Goal: Check status: Check status

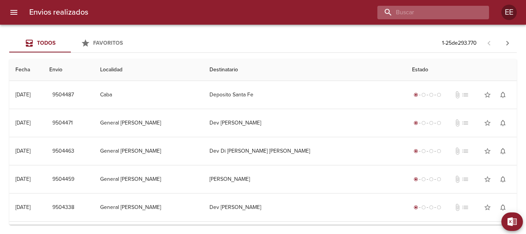
click at [451, 12] on input "buscar" at bounding box center [426, 12] width 99 height 13
paste input "[PERSON_NAME] [PERSON_NAME]"
type input "[PERSON_NAME] [PERSON_NAME]"
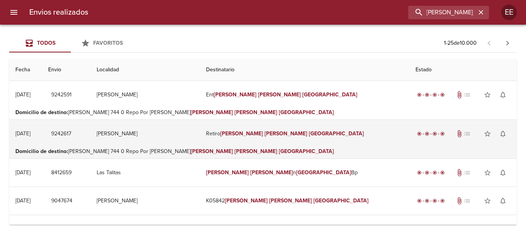
click at [277, 137] on td "Retiro [PERSON_NAME] [PERSON_NAME]" at bounding box center [304, 134] width 209 height 28
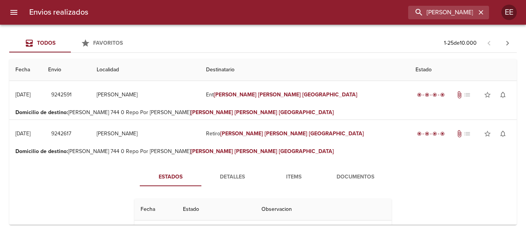
click at [348, 176] on span "Documentos" at bounding box center [355, 177] width 52 height 10
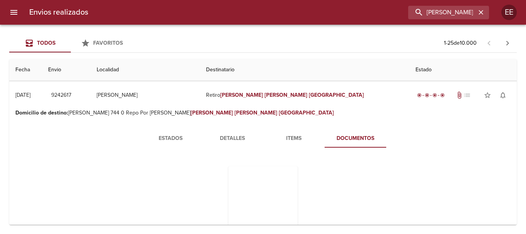
scroll to position [77, 0]
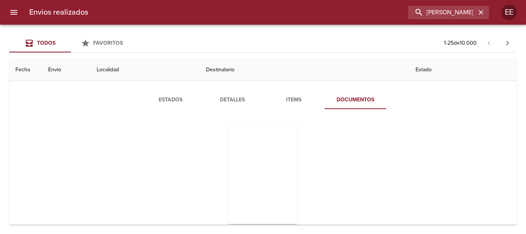
click at [221, 98] on span "Detalles" at bounding box center [232, 100] width 52 height 10
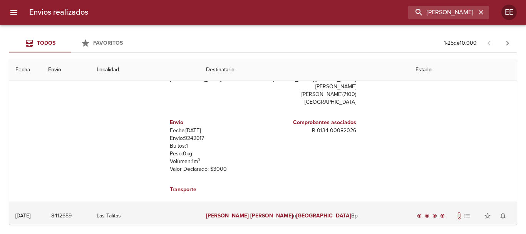
scroll to position [0, 0]
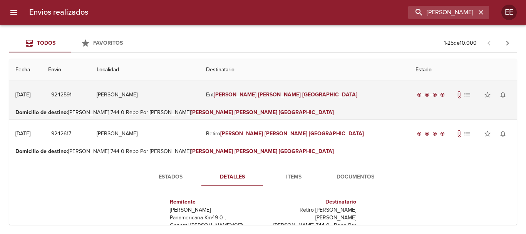
click at [256, 100] on td "Ent Juarez Maria Florencia" at bounding box center [304, 95] width 209 height 28
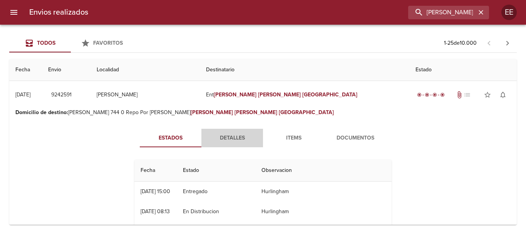
click at [213, 140] on span "Detalles" at bounding box center [232, 138] width 52 height 10
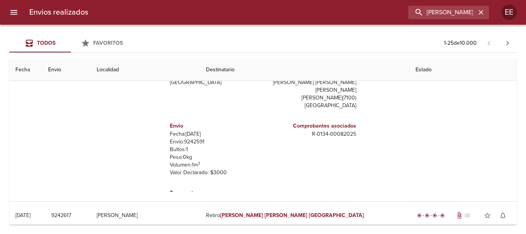
scroll to position [38, 0]
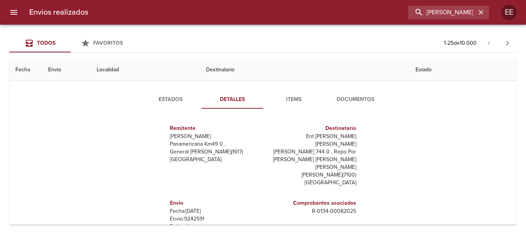
click at [236, 97] on span "Detalles" at bounding box center [232, 100] width 52 height 10
click at [350, 99] on span "Documentos" at bounding box center [355, 100] width 52 height 10
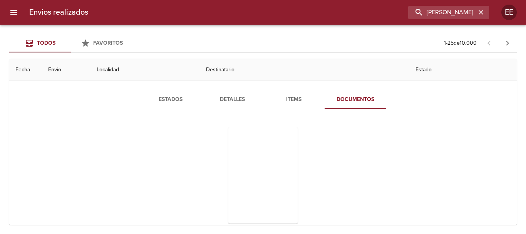
click at [292, 100] on span "Items" at bounding box center [293, 100] width 52 height 10
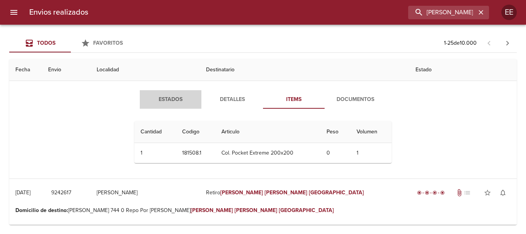
click at [170, 98] on span "Estados" at bounding box center [170, 100] width 52 height 10
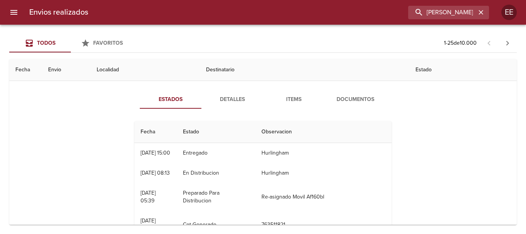
click at [176, 108] on span "Tabla de envíos del cliente" at bounding box center [171, 108] width 62 height 1
click at [175, 105] on button "Estados" at bounding box center [171, 99] width 62 height 18
click at [238, 69] on th "Destinatario" at bounding box center [304, 70] width 209 height 22
click at [163, 102] on span "Estados" at bounding box center [170, 100] width 52 height 10
click at [278, 64] on th "Destinatario" at bounding box center [304, 70] width 209 height 22
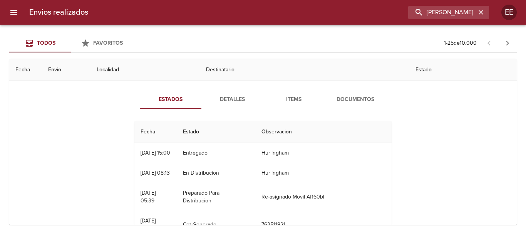
click at [249, 70] on th "Destinatario" at bounding box center [304, 70] width 209 height 22
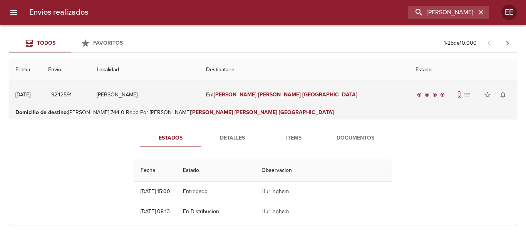
click at [276, 102] on td "Ent Juarez Maria Florencia" at bounding box center [304, 95] width 209 height 28
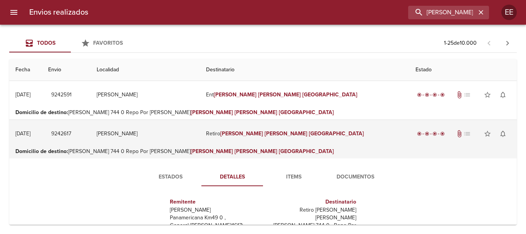
click at [276, 133] on em "[PERSON_NAME]" at bounding box center [285, 133] width 43 height 7
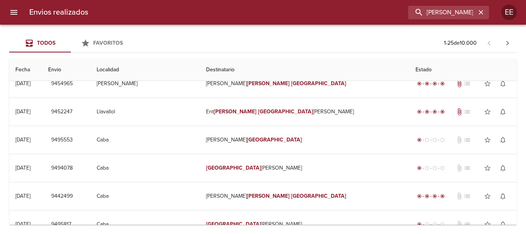
scroll to position [591, 0]
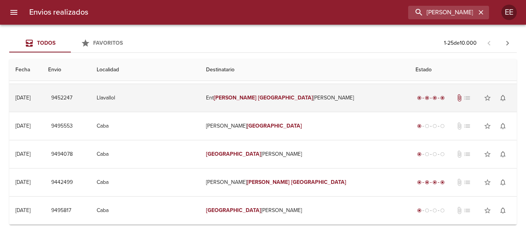
click at [246, 90] on td "Ent Maria Florencia Pacheco Ml" at bounding box center [304, 98] width 209 height 28
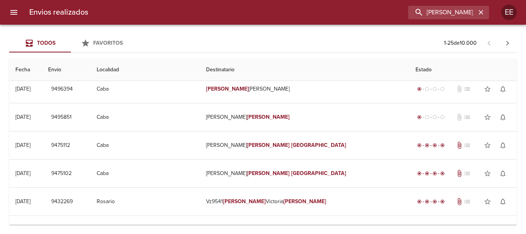
scroll to position [0, 0]
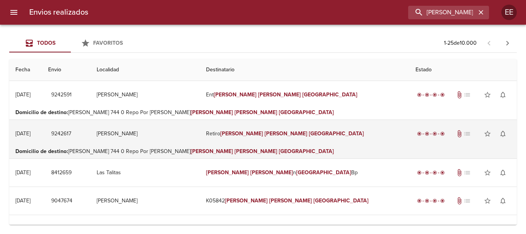
click at [241, 134] on td "Retiro Juarez Maria Florencia" at bounding box center [304, 134] width 209 height 28
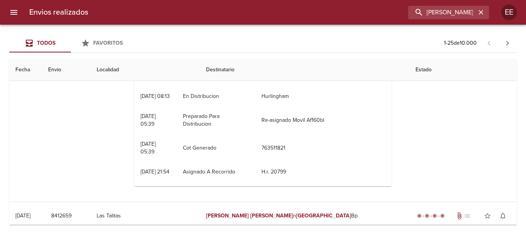
scroll to position [77, 0]
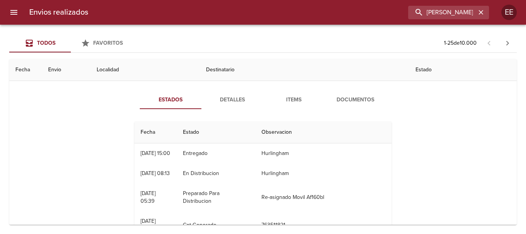
click at [224, 102] on span "Detalles" at bounding box center [232, 100] width 52 height 10
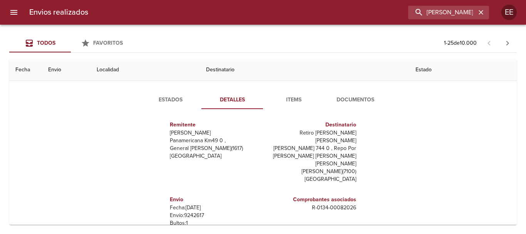
scroll to position [115, 0]
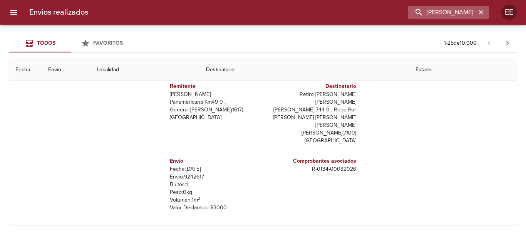
click at [481, 11] on icon "button" at bounding box center [481, 12] width 8 height 8
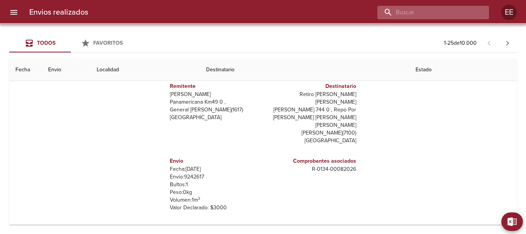
click at [438, 11] on input "buscar" at bounding box center [426, 12] width 99 height 13
paste input "CHAVEZ ANTONIA"
type input "CHAVEZ ANTONIA"
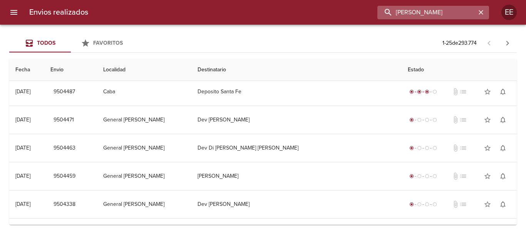
scroll to position [0, 0]
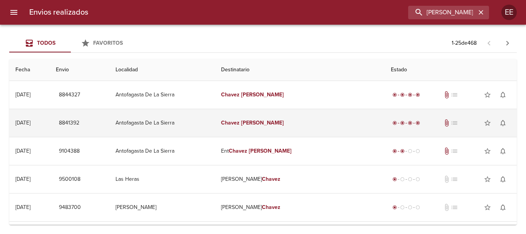
click at [284, 123] on em "Antonia" at bounding box center [262, 122] width 43 height 7
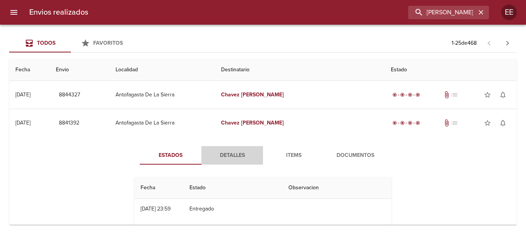
click at [238, 157] on span "Detalles" at bounding box center [232, 155] width 52 height 10
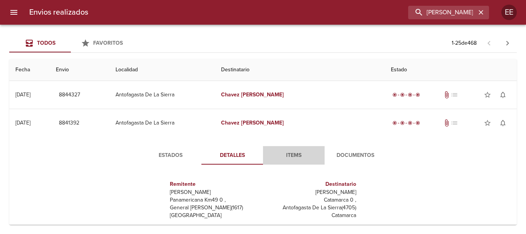
click at [295, 157] on span "Items" at bounding box center [293, 155] width 52 height 10
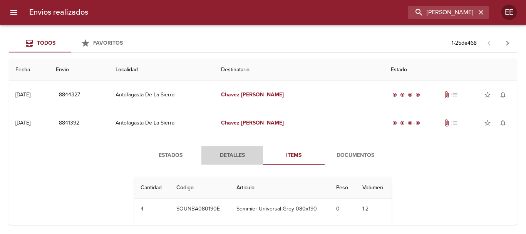
click at [237, 155] on span "Detalles" at bounding box center [232, 155] width 52 height 10
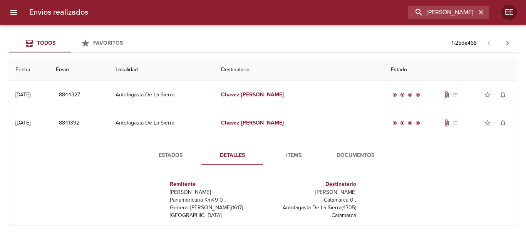
click at [343, 149] on button "Documentos" at bounding box center [355, 155] width 62 height 18
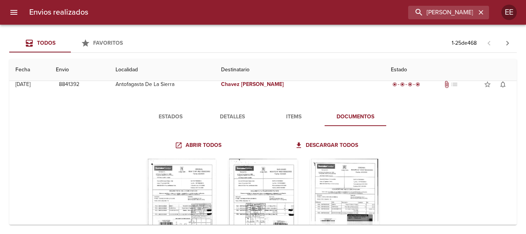
scroll to position [77, 0]
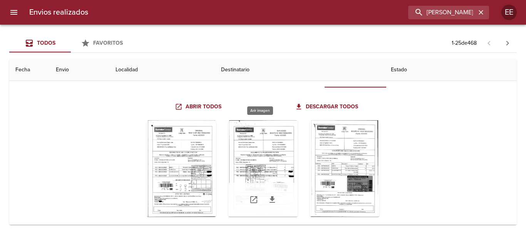
click at [261, 168] on div "Tabla de envíos del cliente" at bounding box center [262, 168] width 69 height 96
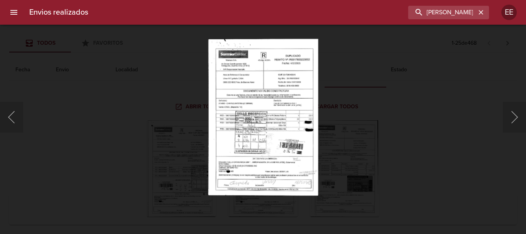
click at [260, 119] on img "Lightbox" at bounding box center [263, 116] width 110 height 157
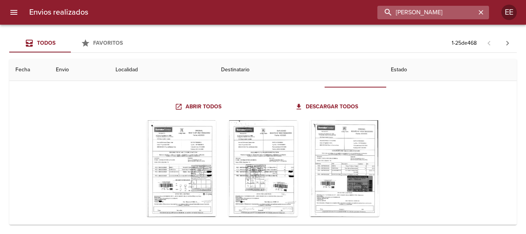
click at [466, 12] on input "CHAVEZ ANTONIA" at bounding box center [426, 12] width 99 height 13
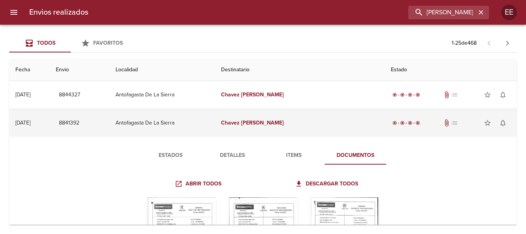
click at [282, 128] on td "Chavez Antonia" at bounding box center [299, 123] width 169 height 28
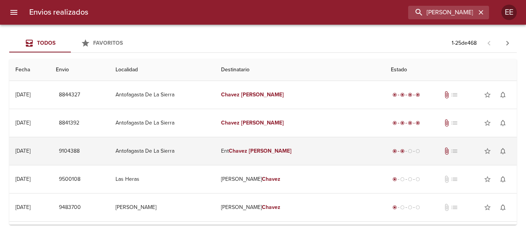
click at [319, 151] on td "Ent Chavez Antonia" at bounding box center [299, 151] width 169 height 28
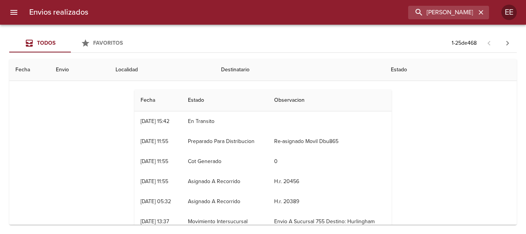
scroll to position [38, 0]
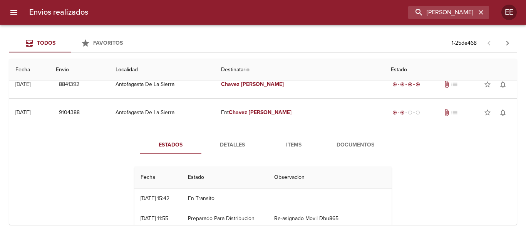
click at [234, 147] on span "Detalles" at bounding box center [232, 145] width 52 height 10
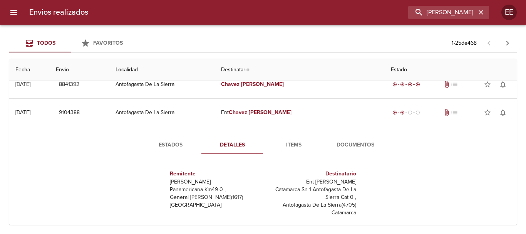
click at [292, 143] on span "Items" at bounding box center [293, 145] width 52 height 10
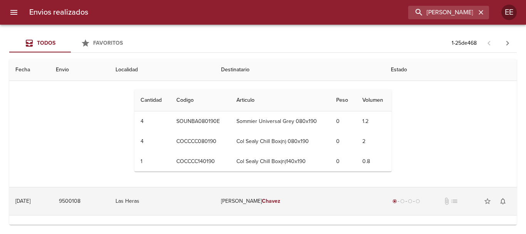
scroll to position [0, 0]
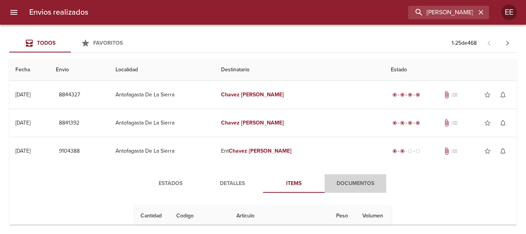
click at [345, 176] on button "Documentos" at bounding box center [355, 183] width 62 height 18
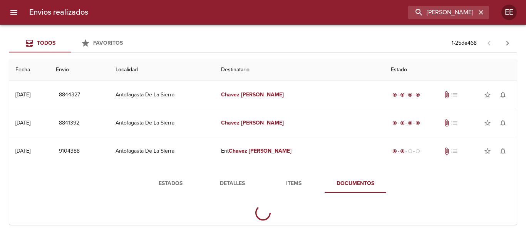
scroll to position [115, 0]
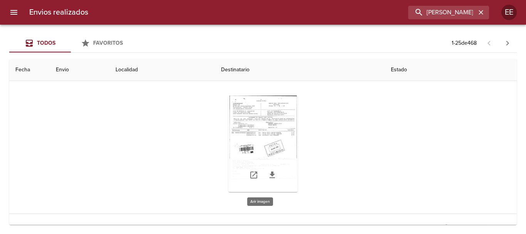
click at [259, 124] on div "Tabla de envíos del cliente" at bounding box center [262, 143] width 69 height 96
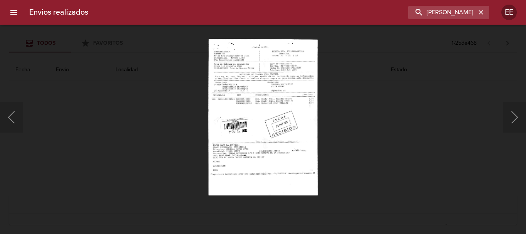
click at [261, 119] on img "Lightbox" at bounding box center [262, 116] width 109 height 157
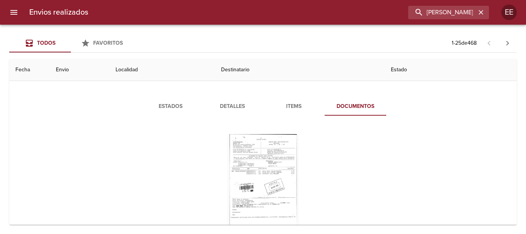
scroll to position [0, 0]
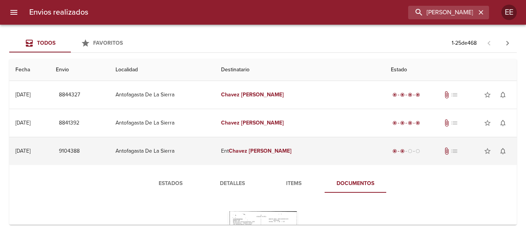
click at [284, 152] on em "Antonia" at bounding box center [270, 150] width 43 height 7
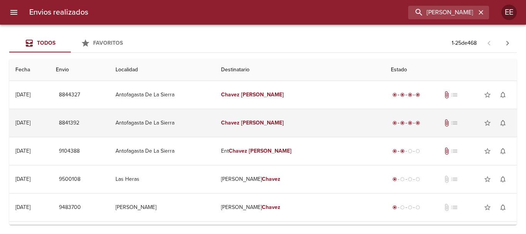
click at [295, 124] on td "Chavez Antonia" at bounding box center [299, 123] width 169 height 28
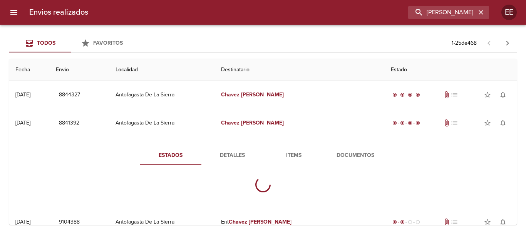
click at [302, 161] on button "Items" at bounding box center [294, 155] width 62 height 18
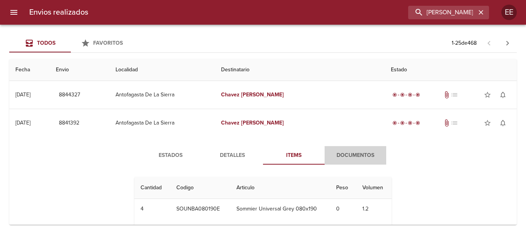
click at [362, 157] on span "Documentos" at bounding box center [355, 155] width 52 height 10
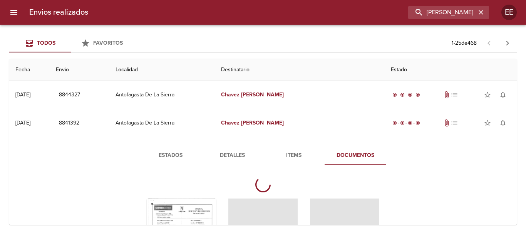
scroll to position [77, 0]
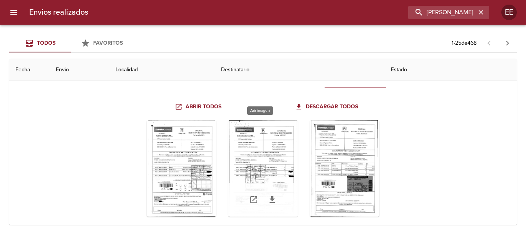
click at [271, 151] on div "Tabla de envíos del cliente" at bounding box center [262, 168] width 69 height 96
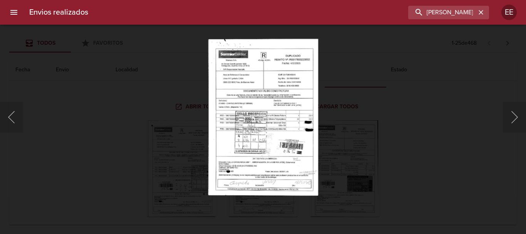
click at [260, 129] on img "Lightbox" at bounding box center [263, 116] width 110 height 157
click at [259, 134] on img "Lightbox" at bounding box center [263, 116] width 110 height 157
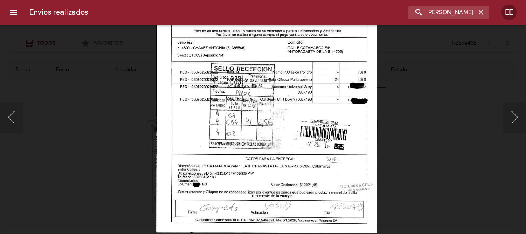
click at [291, 154] on img "Lightbox" at bounding box center [266, 75] width 221 height 315
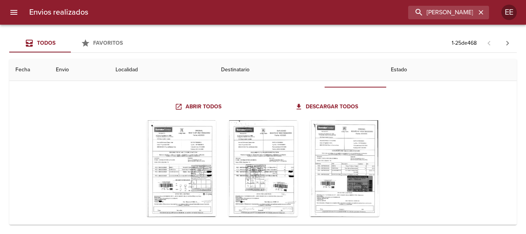
scroll to position [0, 0]
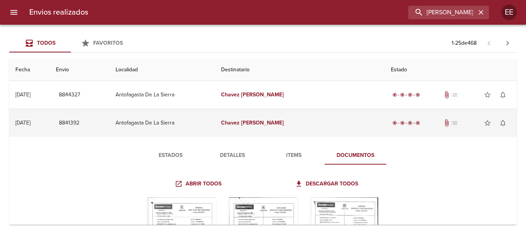
click at [291, 127] on td "Chavez Antonia" at bounding box center [299, 123] width 169 height 28
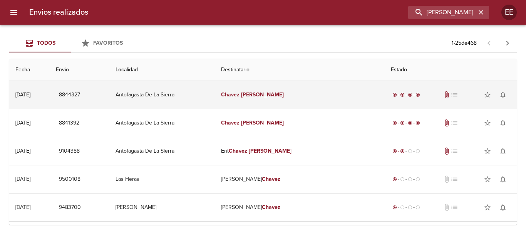
click at [284, 92] on em "Antonia" at bounding box center [262, 94] width 43 height 7
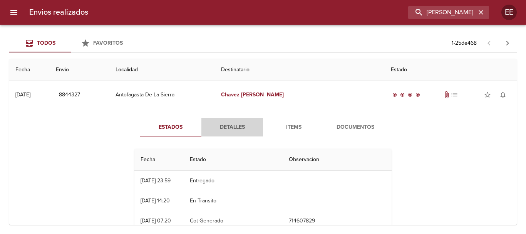
click at [238, 126] on span "Detalles" at bounding box center [232, 127] width 52 height 10
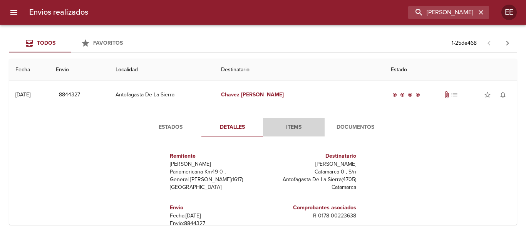
click at [294, 124] on span "Items" at bounding box center [293, 127] width 52 height 10
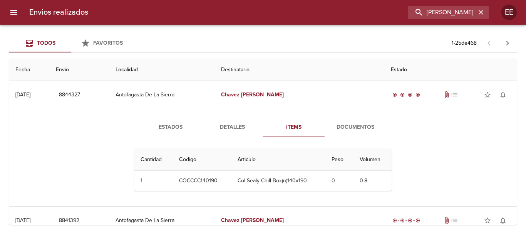
click at [341, 126] on span "Documentos" at bounding box center [355, 127] width 52 height 10
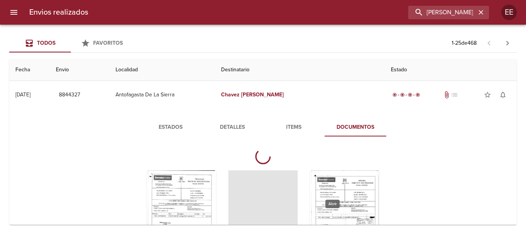
scroll to position [77, 0]
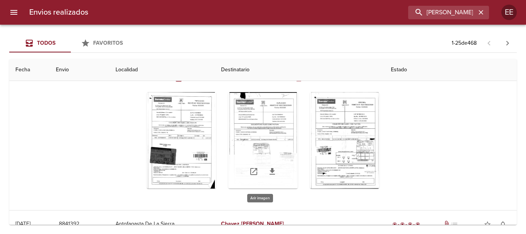
click at [264, 138] on div "Tabla de envíos del cliente" at bounding box center [262, 140] width 69 height 96
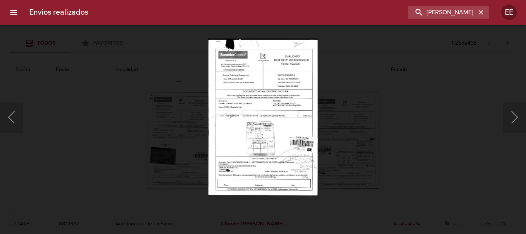
click at [262, 129] on img "Lightbox" at bounding box center [262, 116] width 109 height 157
click at [299, 141] on img "Lightbox" at bounding box center [262, 116] width 109 height 157
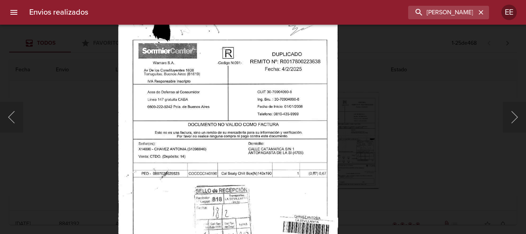
click at [286, 186] on img "Lightbox" at bounding box center [228, 175] width 220 height 315
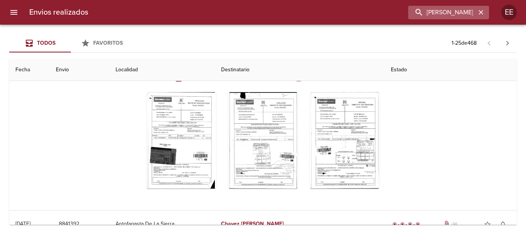
click at [480, 13] on icon "button" at bounding box center [480, 12] width 5 height 5
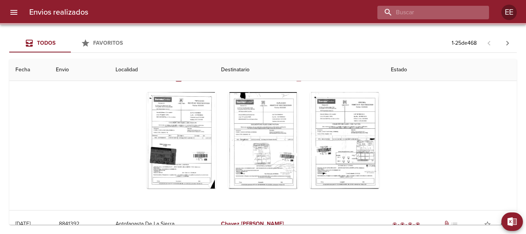
click at [431, 13] on input "buscar" at bounding box center [426, 12] width 99 height 13
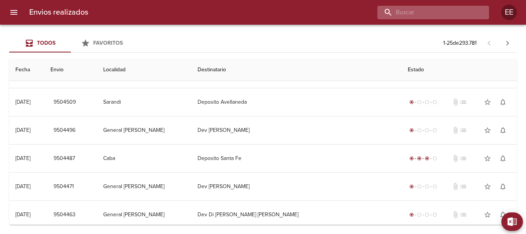
scroll to position [0, 0]
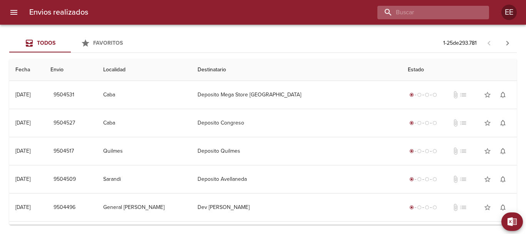
click at [428, 12] on input "buscar" at bounding box center [426, 12] width 99 height 13
click at [418, 8] on input "buscar" at bounding box center [426, 12] width 99 height 13
type input "ERCEG MARIA GIMENA"
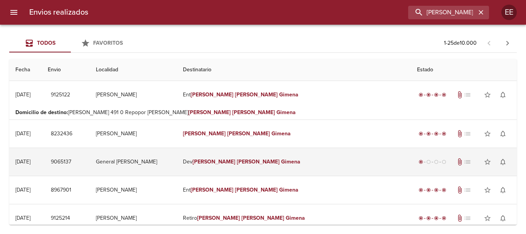
click at [267, 160] on em "[PERSON_NAME]" at bounding box center [258, 161] width 43 height 7
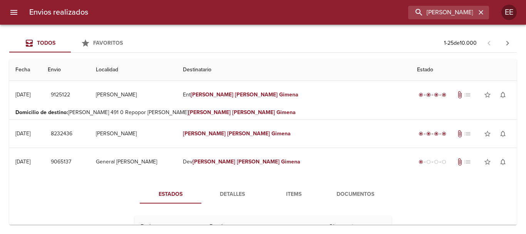
scroll to position [38, 0]
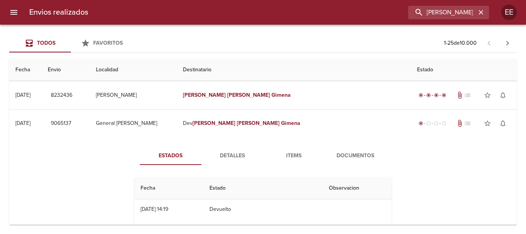
click at [340, 155] on span "Documentos" at bounding box center [355, 156] width 52 height 10
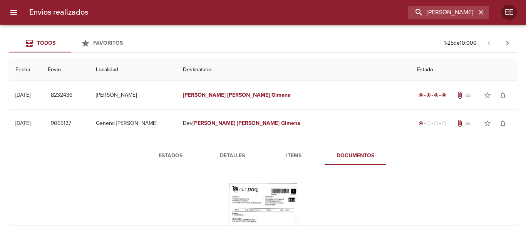
scroll to position [77, 0]
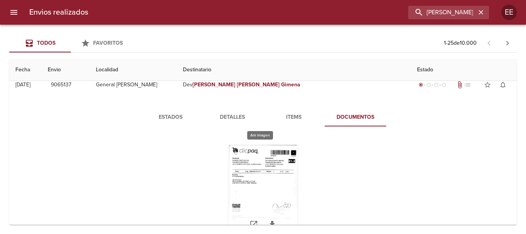
click at [274, 184] on div "Tabla de envíos del cliente" at bounding box center [262, 193] width 69 height 96
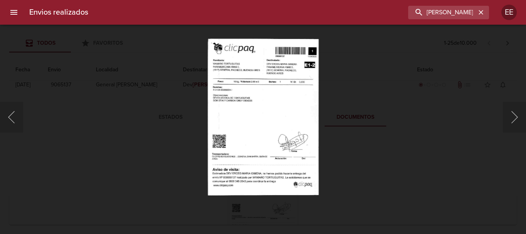
click at [247, 123] on img "Lightbox" at bounding box center [262, 116] width 111 height 157
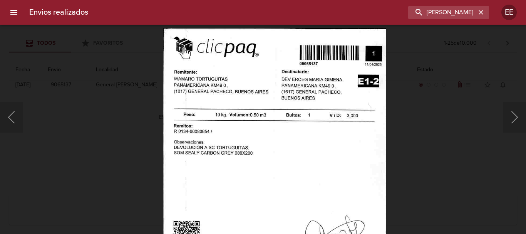
click at [314, 197] on img "Lightbox" at bounding box center [274, 185] width 223 height 315
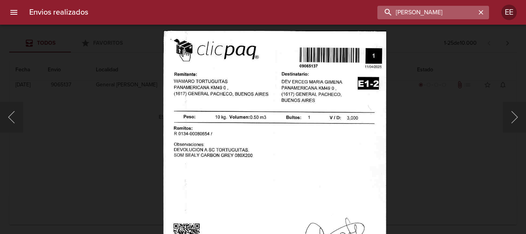
click at [458, 11] on input "ERCEG MARIA GIMENA" at bounding box center [426, 12] width 99 height 13
click at [483, 10] on icon "button" at bounding box center [481, 12] width 8 height 8
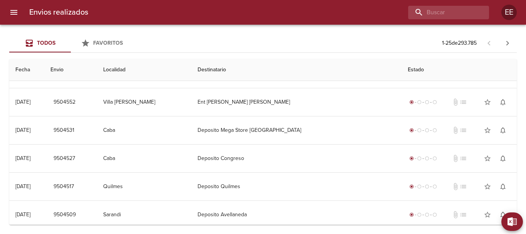
scroll to position [0, 0]
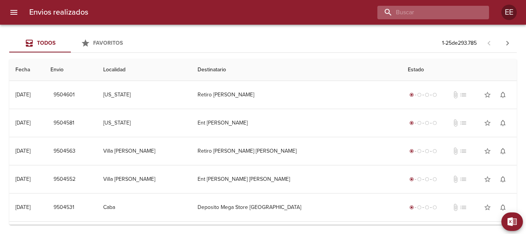
click at [467, 12] on input "buscar" at bounding box center [426, 12] width 99 height 13
paste input "ERCEG MARIA GIMENA"
type input "ERCEG MARIA GIMENA"
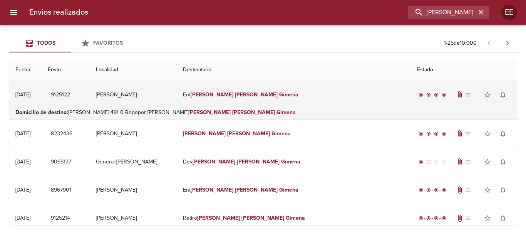
click at [270, 92] on em "[PERSON_NAME]" at bounding box center [256, 94] width 43 height 7
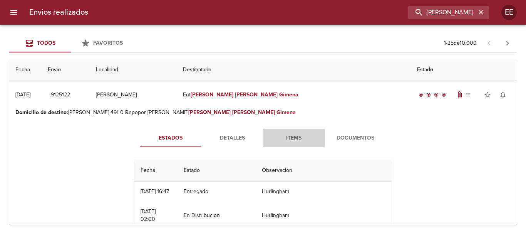
click at [294, 135] on span "Items" at bounding box center [293, 138] width 52 height 10
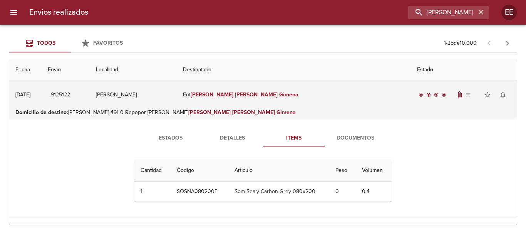
click at [279, 92] on em "Gimena" at bounding box center [288, 94] width 19 height 7
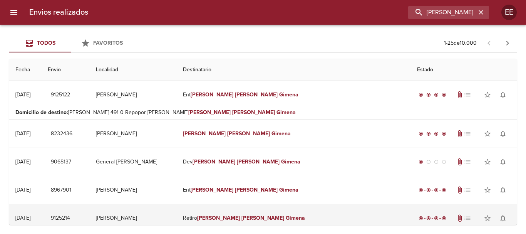
scroll to position [38, 0]
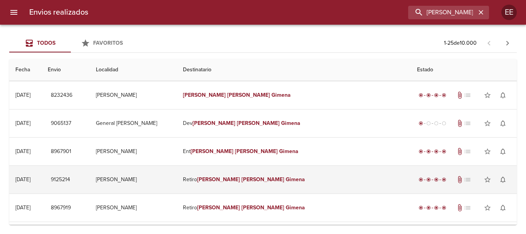
click at [269, 182] on em "[PERSON_NAME]" at bounding box center [262, 179] width 43 height 7
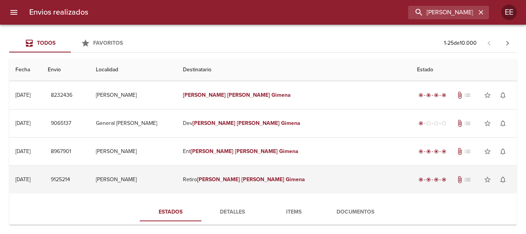
scroll to position [77, 0]
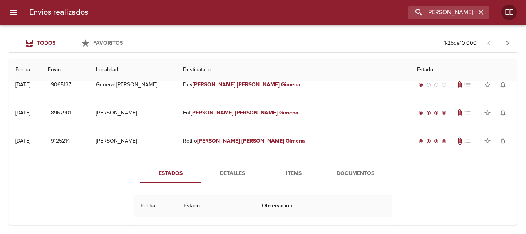
drag, startPoint x: 290, startPoint y: 172, endPoint x: 300, endPoint y: 174, distance: 10.1
click at [290, 172] on span "Items" at bounding box center [293, 174] width 52 height 10
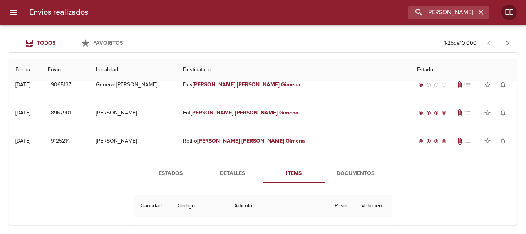
scroll to position [154, 0]
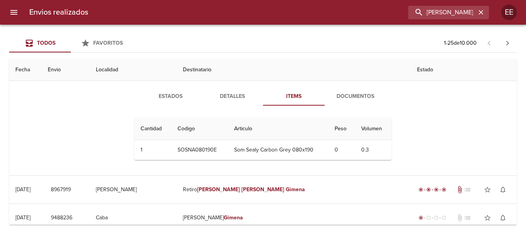
click at [354, 100] on span "Documentos" at bounding box center [355, 97] width 52 height 10
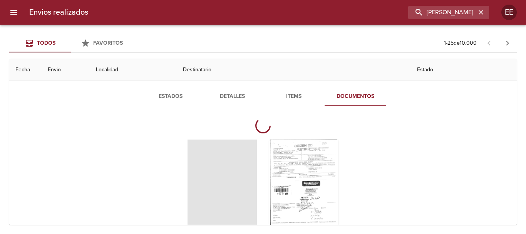
scroll to position [192, 0]
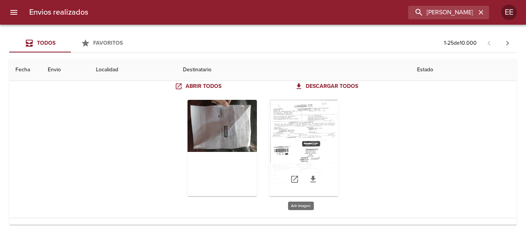
click at [280, 119] on div "Tabla de envíos del cliente" at bounding box center [303, 148] width 69 height 96
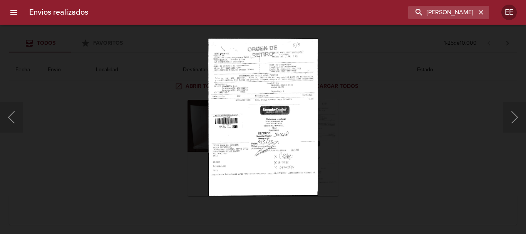
click at [289, 142] on img "Lightbox" at bounding box center [262, 116] width 109 height 157
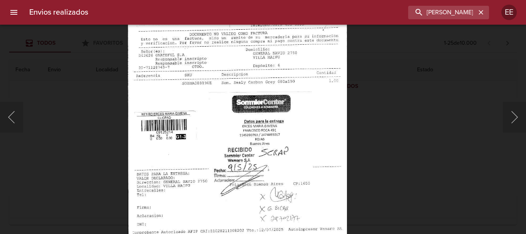
click at [323, 140] on img "Lightbox" at bounding box center [237, 117] width 219 height 315
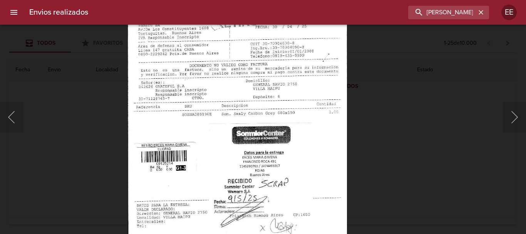
click at [319, 142] on img "Lightbox" at bounding box center [237, 148] width 219 height 315
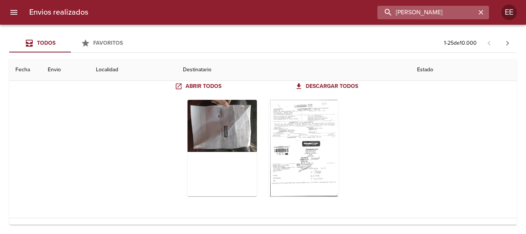
click at [470, 13] on input "ERCEG MARIA GIMENA" at bounding box center [426, 12] width 99 height 13
click at [481, 12] on icon "button" at bounding box center [480, 12] width 5 height 5
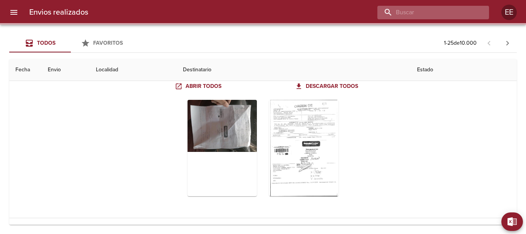
click at [450, 10] on input "buscar" at bounding box center [426, 12] width 99 height 13
paste input "Daniela Irazoque"
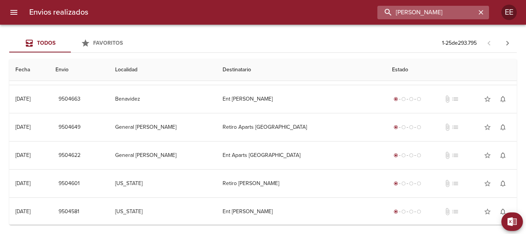
scroll to position [0, 0]
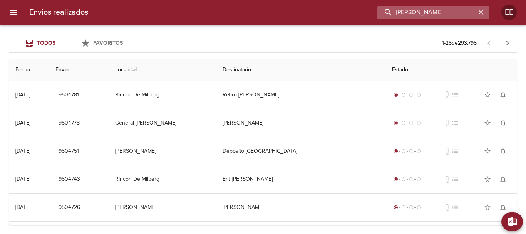
type input "Daniela Irazoque"
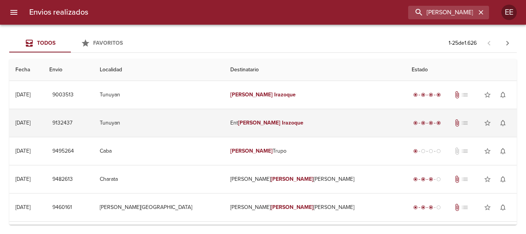
click at [272, 124] on em "Daniela" at bounding box center [259, 122] width 43 height 7
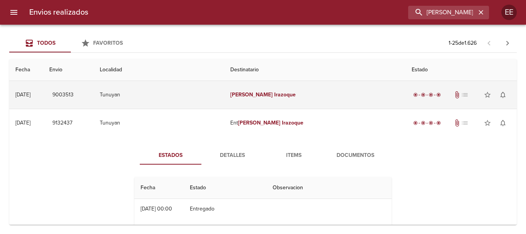
click at [262, 100] on td "Daniela Irazoque" at bounding box center [314, 95] width 181 height 28
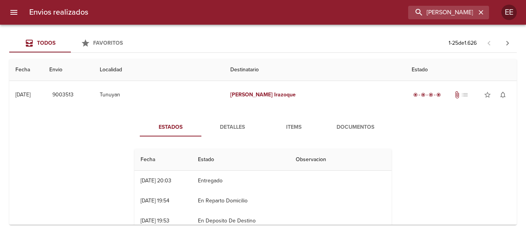
click at [302, 122] on span "Items" at bounding box center [293, 127] width 52 height 10
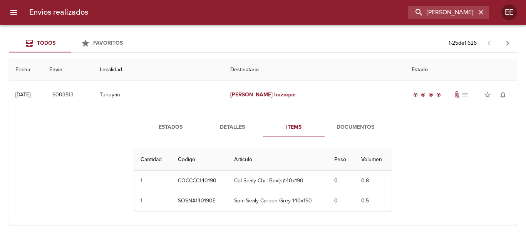
click at [351, 128] on span "Documentos" at bounding box center [355, 127] width 52 height 10
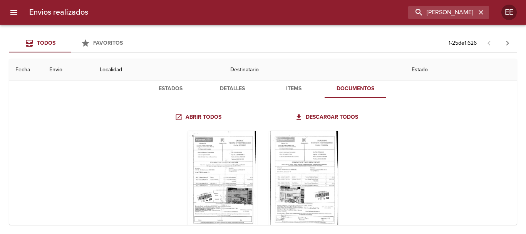
scroll to position [77, 0]
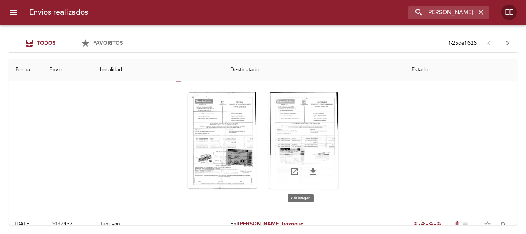
click at [313, 116] on div "Tabla de envíos del cliente" at bounding box center [303, 140] width 69 height 96
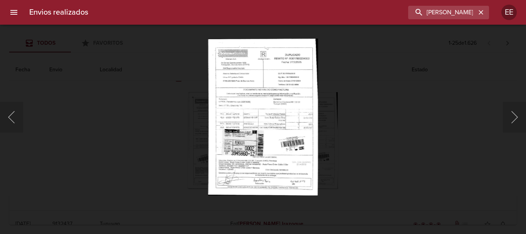
click at [281, 114] on img "Lightbox" at bounding box center [263, 116] width 110 height 157
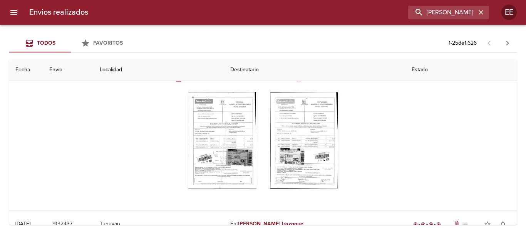
scroll to position [0, 0]
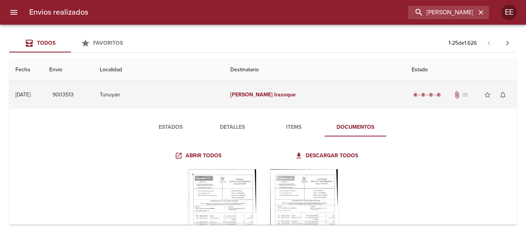
click at [176, 99] on td "Tunuyan" at bounding box center [159, 95] width 130 height 28
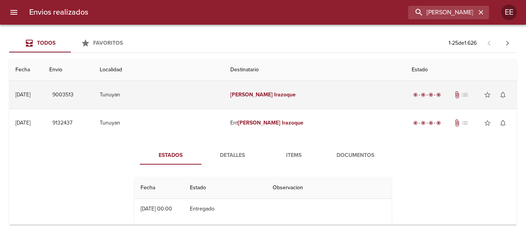
click at [262, 94] on em "Daniela" at bounding box center [251, 94] width 43 height 7
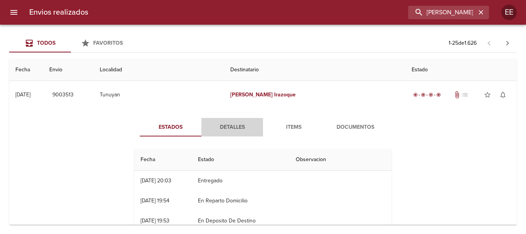
click at [232, 125] on span "Detalles" at bounding box center [232, 127] width 52 height 10
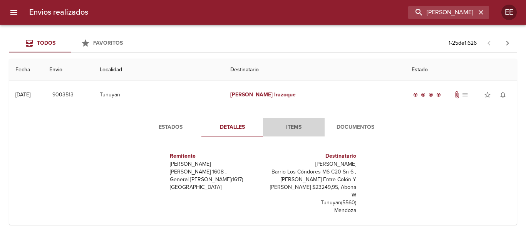
drag, startPoint x: 285, startPoint y: 125, endPoint x: 341, endPoint y: 131, distance: 55.8
click at [286, 125] on span "Items" at bounding box center [293, 127] width 52 height 10
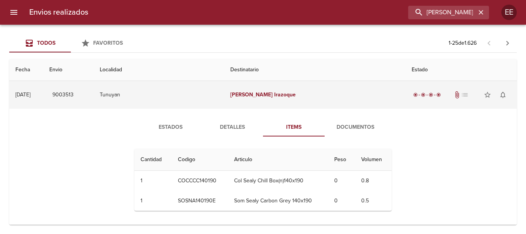
click at [275, 97] on em "Irazoque" at bounding box center [285, 94] width 22 height 7
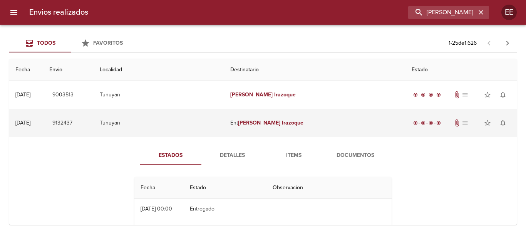
click at [277, 127] on td "Ent Daniela Irazoque" at bounding box center [314, 123] width 181 height 28
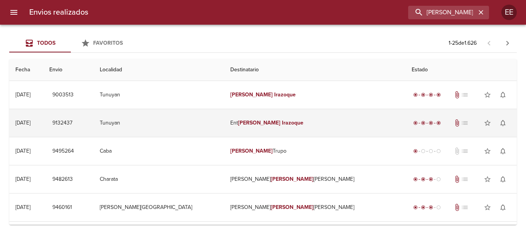
click at [269, 121] on em "Daniela" at bounding box center [259, 122] width 43 height 7
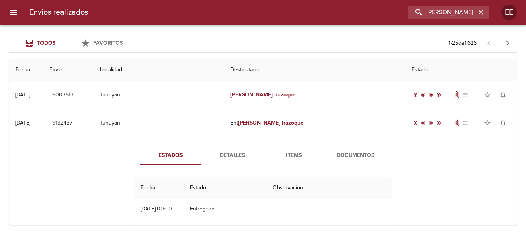
click at [234, 157] on span "Detalles" at bounding box center [232, 155] width 52 height 10
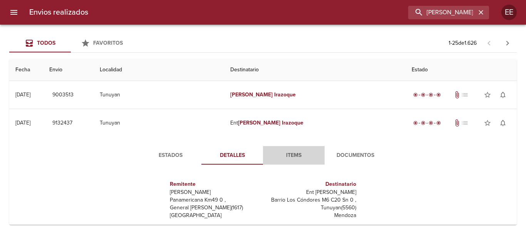
click at [286, 159] on span "Items" at bounding box center [293, 155] width 52 height 10
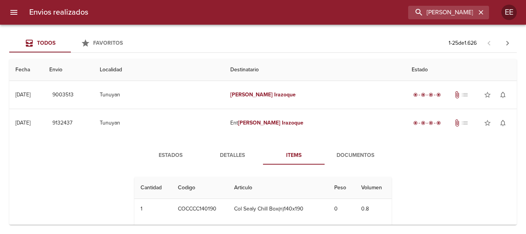
scroll to position [38, 0]
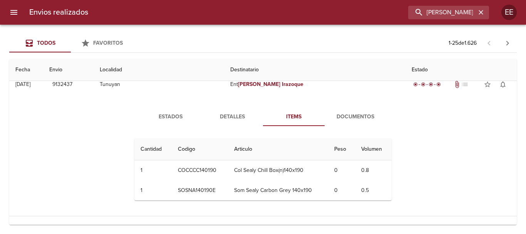
click at [364, 115] on span "Documentos" at bounding box center [355, 117] width 52 height 10
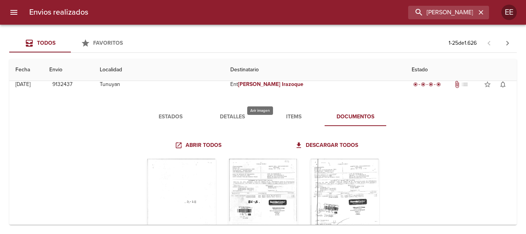
scroll to position [77, 0]
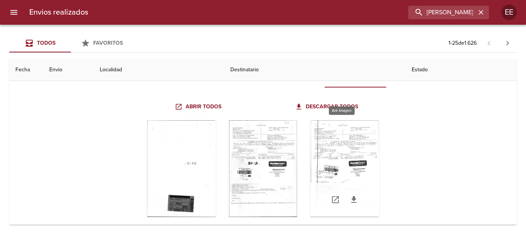
click at [353, 169] on div "Tabla de envíos del cliente" at bounding box center [344, 168] width 69 height 96
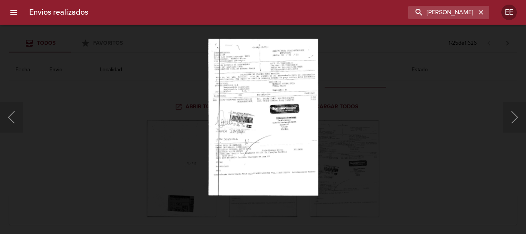
click at [253, 135] on img "Lightbox" at bounding box center [263, 116] width 110 height 157
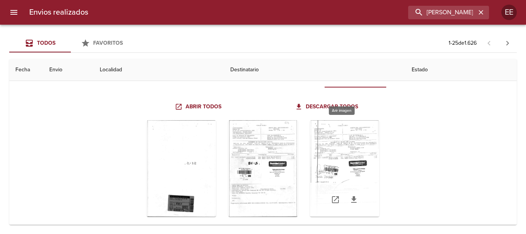
click at [334, 143] on div "Tabla de envíos del cliente" at bounding box center [344, 168] width 69 height 96
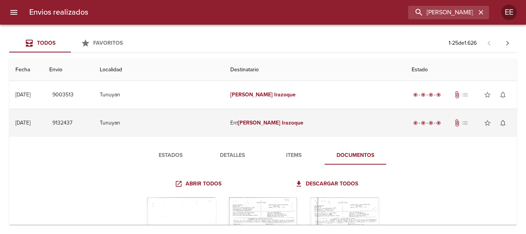
click at [286, 121] on em "Irazoque" at bounding box center [293, 122] width 22 height 7
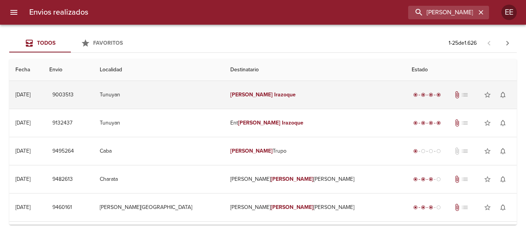
click at [286, 98] on td "Daniela Irazoque" at bounding box center [314, 95] width 181 height 28
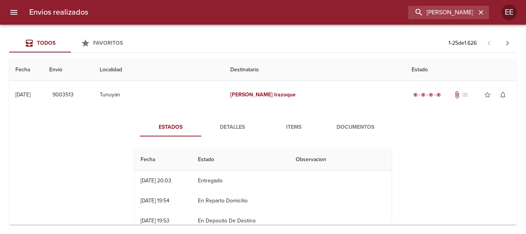
click at [356, 126] on span "Documentos" at bounding box center [355, 127] width 52 height 10
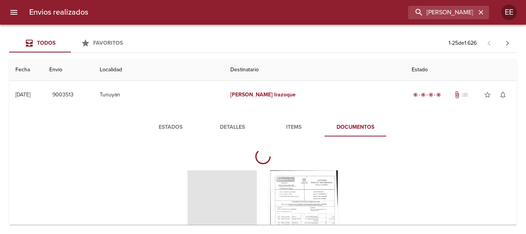
scroll to position [38, 0]
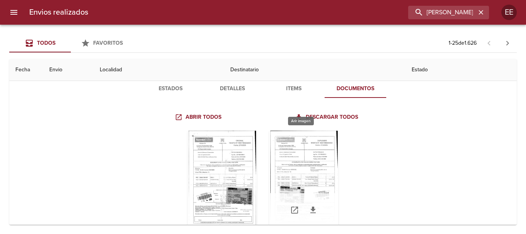
click at [282, 162] on div "Tabla de envíos del cliente" at bounding box center [303, 178] width 69 height 96
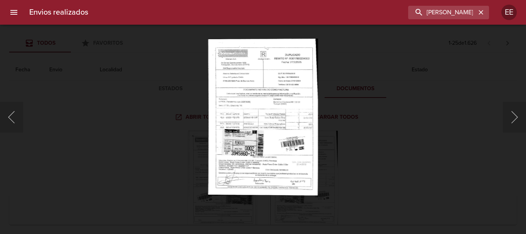
click at [266, 134] on img "Lightbox" at bounding box center [263, 116] width 110 height 157
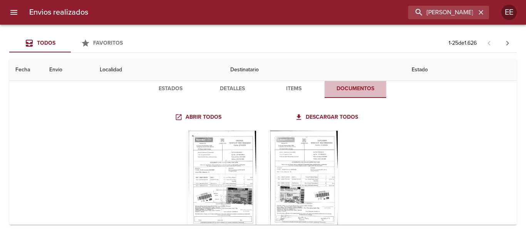
click at [364, 87] on span "Documentos" at bounding box center [355, 89] width 52 height 10
click at [298, 92] on span "Items" at bounding box center [293, 89] width 52 height 10
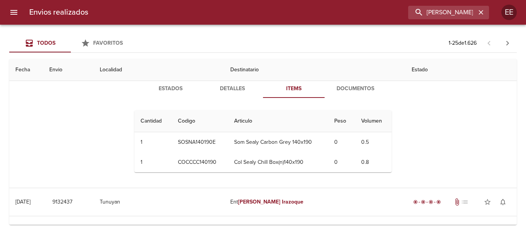
scroll to position [0, 0]
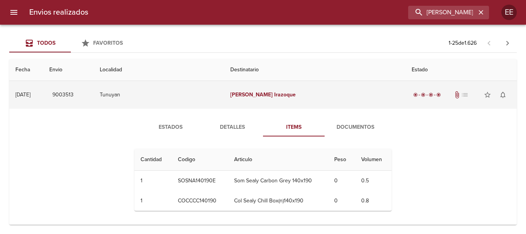
click at [264, 98] on td "Daniela Irazoque" at bounding box center [314, 95] width 181 height 28
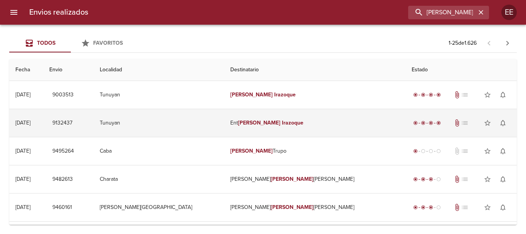
click at [271, 125] on em "Daniela" at bounding box center [259, 122] width 43 height 7
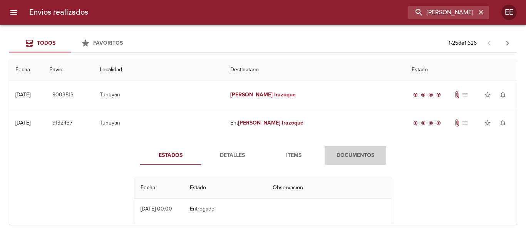
click at [346, 152] on span "Documentos" at bounding box center [355, 155] width 52 height 10
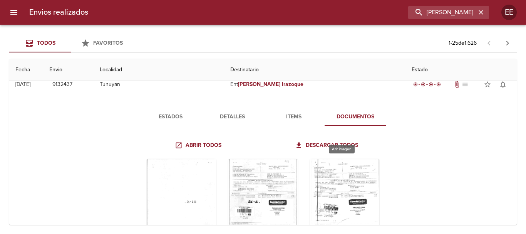
scroll to position [77, 0]
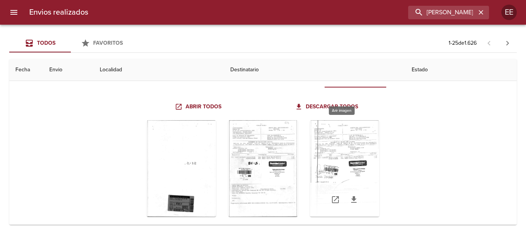
click at [341, 130] on div "Tabla de envíos del cliente" at bounding box center [344, 168] width 69 height 96
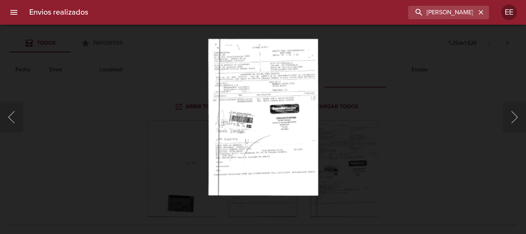
click at [254, 133] on img "Lightbox" at bounding box center [263, 116] width 110 height 157
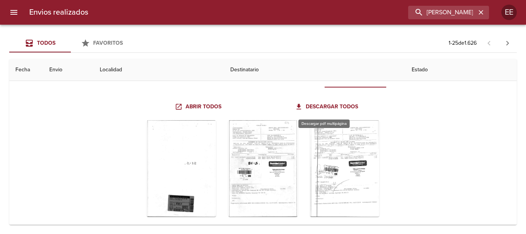
scroll to position [38, 0]
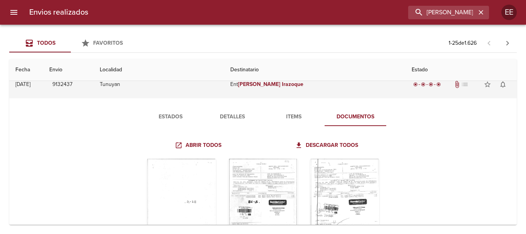
click at [279, 89] on td "Ent Daniela Irazoque" at bounding box center [314, 84] width 181 height 28
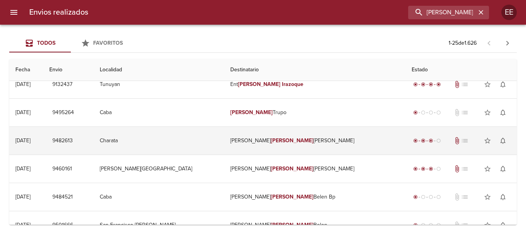
scroll to position [0, 0]
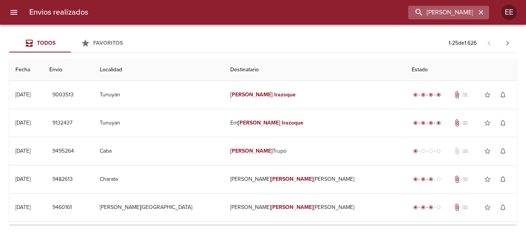
click at [476, 11] on button "button" at bounding box center [481, 12] width 10 height 10
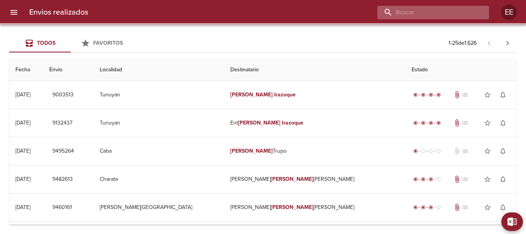
click at [427, 10] on input "buscar" at bounding box center [426, 12] width 99 height 13
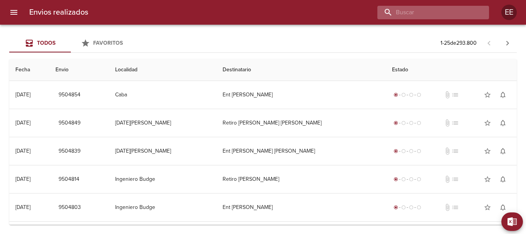
click at [412, 12] on input "buscar" at bounding box center [426, 12] width 99 height 13
paste input "GABRIELA GISELL MORA"
type input "GABRIELA GISELL MORA"
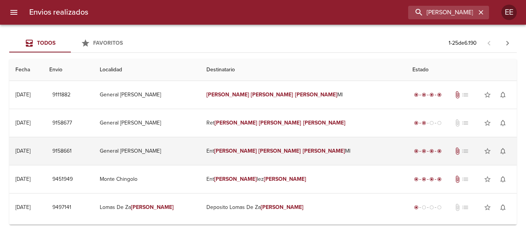
click at [272, 153] on em "Gisell" at bounding box center [279, 150] width 43 height 7
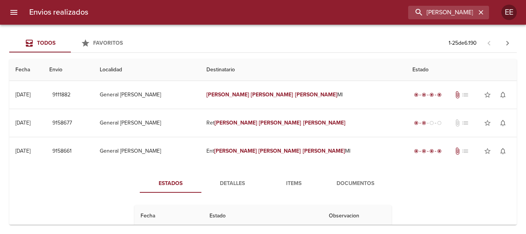
scroll to position [38, 0]
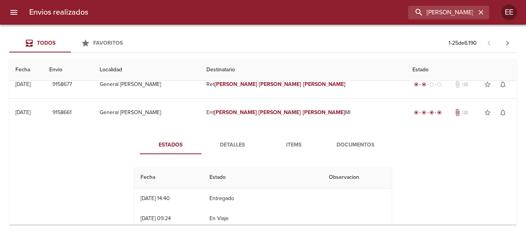
click at [237, 147] on span "Detalles" at bounding box center [232, 145] width 52 height 10
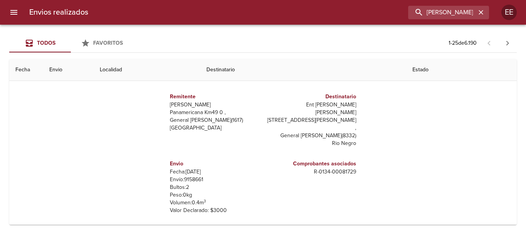
scroll to position [0, 0]
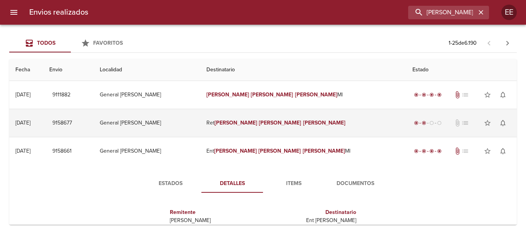
click at [277, 112] on td "Ret Gabriela Gisell Mora" at bounding box center [303, 123] width 206 height 28
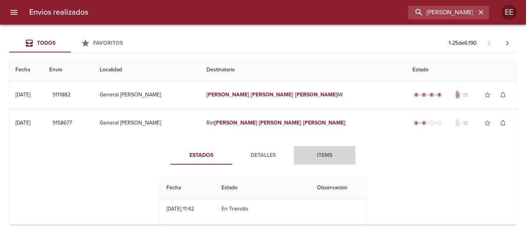
click at [334, 156] on span "Items" at bounding box center [324, 155] width 52 height 10
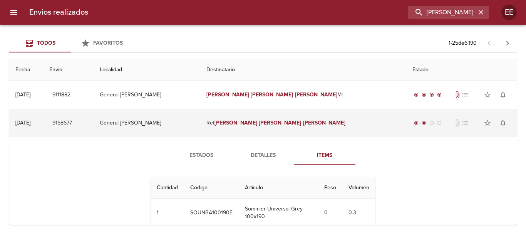
click at [265, 127] on td "Ret Gabriela Gisell Mora" at bounding box center [303, 123] width 206 height 28
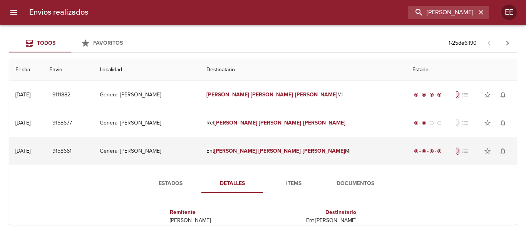
click at [280, 152] on td "Ent Gabriela Gisell Mora Ml" at bounding box center [303, 151] width 206 height 28
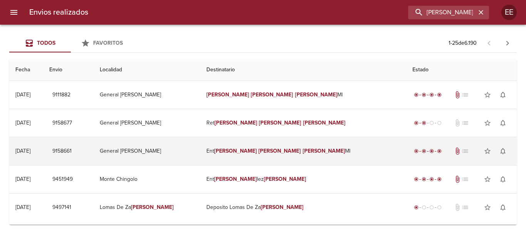
drag, startPoint x: 269, startPoint y: 151, endPoint x: 317, endPoint y: 164, distance: 49.5
click at [269, 151] on em "Gisell" at bounding box center [279, 150] width 43 height 7
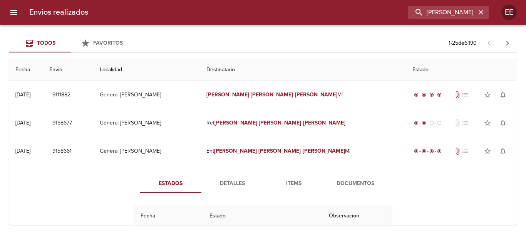
click at [363, 184] on span "Documentos" at bounding box center [355, 184] width 52 height 10
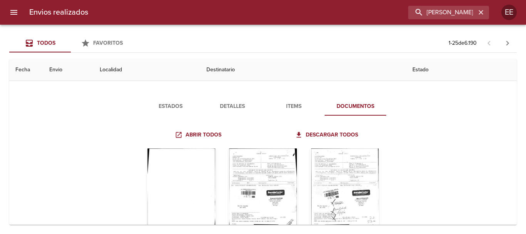
scroll to position [115, 0]
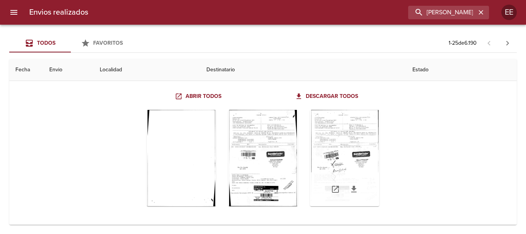
click at [348, 130] on div "Tabla de envíos del cliente" at bounding box center [344, 158] width 69 height 96
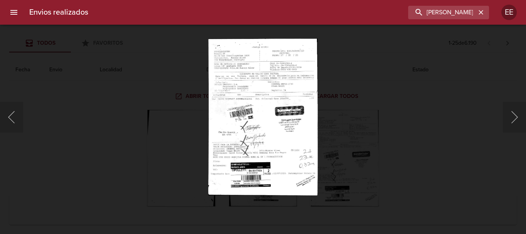
click at [281, 146] on img "Lightbox" at bounding box center [262, 116] width 109 height 157
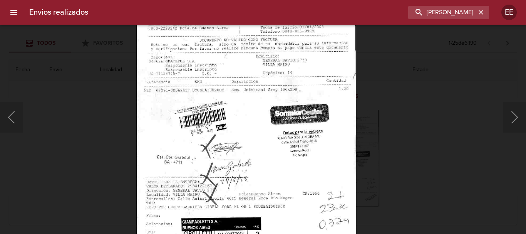
click at [263, 152] on img "Lightbox" at bounding box center [246, 126] width 220 height 315
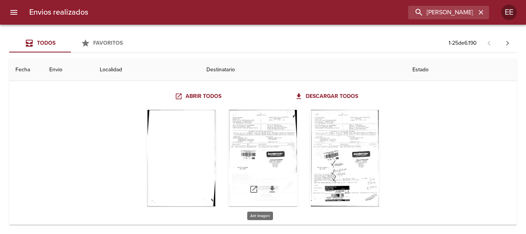
click at [279, 133] on div "Tabla de envíos del cliente" at bounding box center [262, 158] width 69 height 96
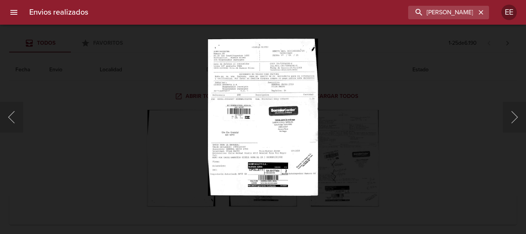
click at [265, 137] on img "Lightbox" at bounding box center [263, 116] width 110 height 157
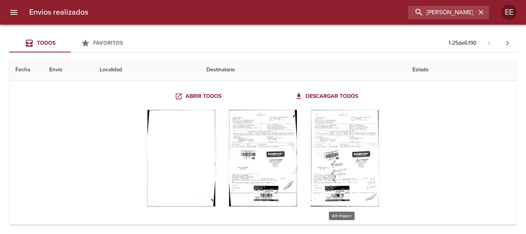
scroll to position [38, 0]
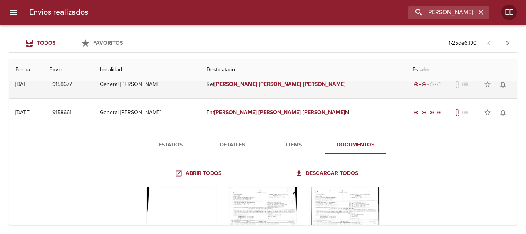
click at [279, 95] on td "Ret Gabriela Gisell Mora" at bounding box center [303, 84] width 206 height 28
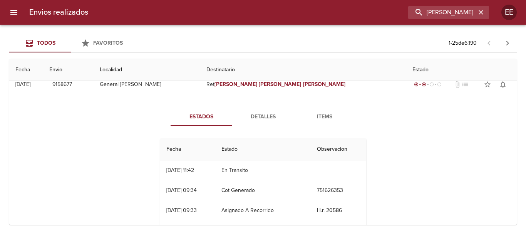
click at [266, 113] on span "Detalles" at bounding box center [263, 117] width 52 height 10
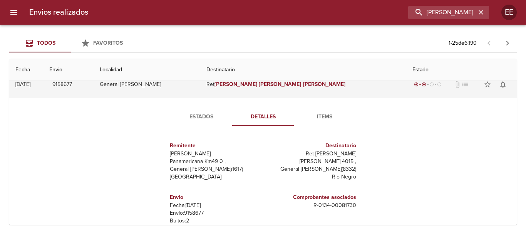
click at [271, 87] on em "Gisell" at bounding box center [280, 84] width 43 height 7
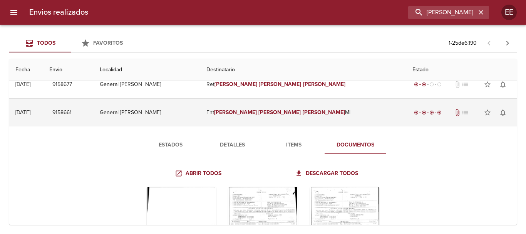
click at [266, 114] on em "Gisell" at bounding box center [279, 112] width 43 height 7
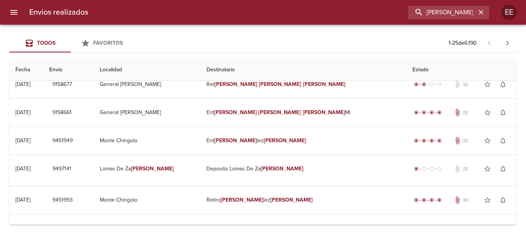
scroll to position [0, 0]
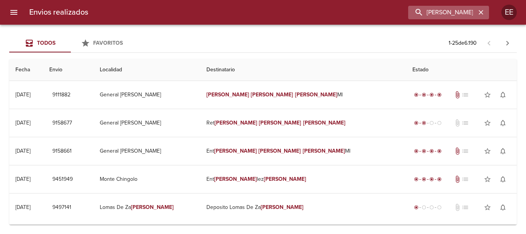
click at [482, 15] on icon "button" at bounding box center [481, 12] width 8 height 8
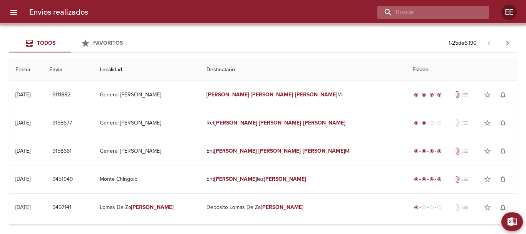
click at [430, 14] on input "buscar" at bounding box center [426, 12] width 99 height 13
paste input "RIOS CRISTIAN"
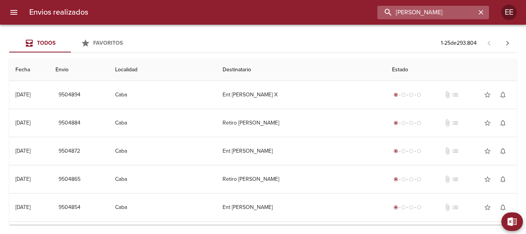
type input "RIOS CRISTIAN"
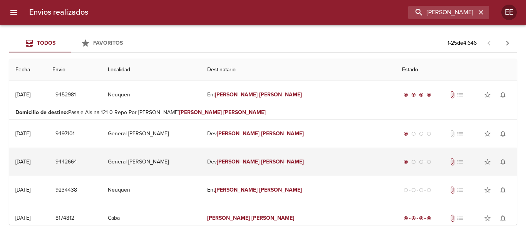
click at [287, 162] on em "Cristian" at bounding box center [282, 161] width 43 height 7
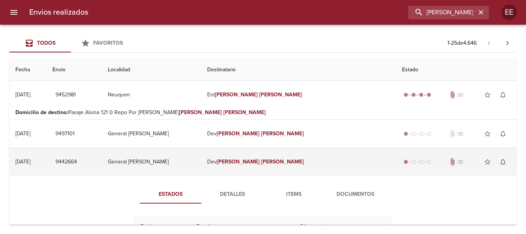
scroll to position [38, 0]
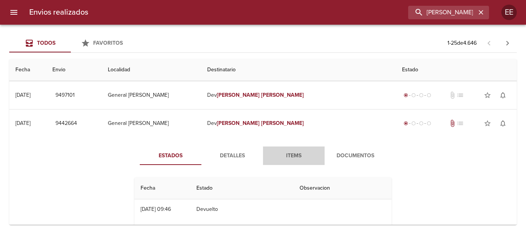
click at [290, 157] on span "Items" at bounding box center [293, 156] width 52 height 10
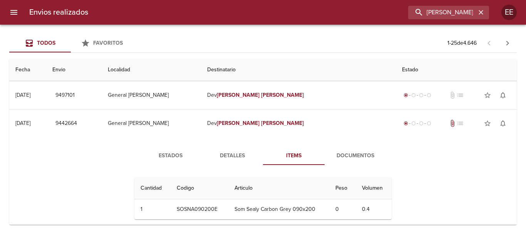
click at [346, 158] on span "Documentos" at bounding box center [355, 156] width 52 height 10
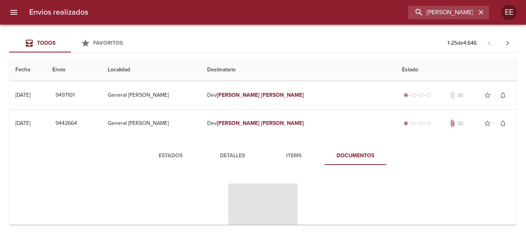
scroll to position [115, 0]
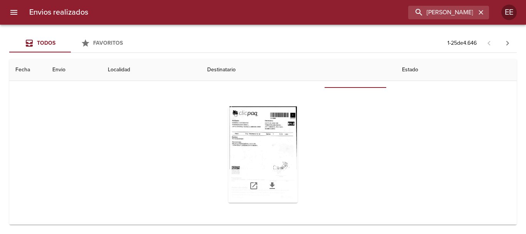
click at [255, 152] on div "Tabla de envíos del cliente" at bounding box center [262, 154] width 69 height 96
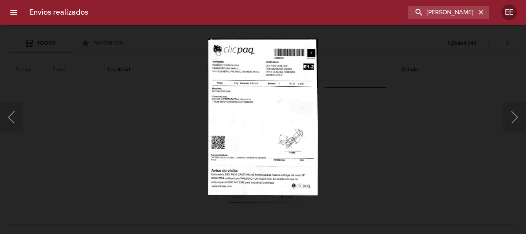
click at [244, 121] on img "Lightbox" at bounding box center [263, 116] width 110 height 157
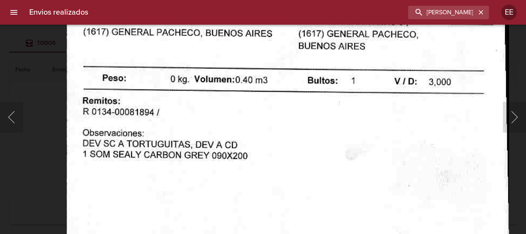
click at [258, 167] on img "Lightbox" at bounding box center [287, 215] width 443 height 632
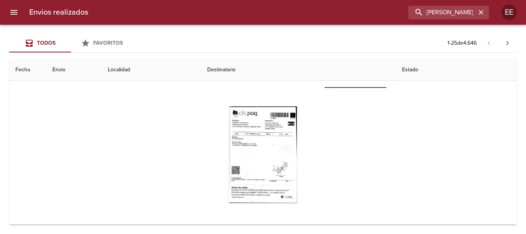
scroll to position [38, 0]
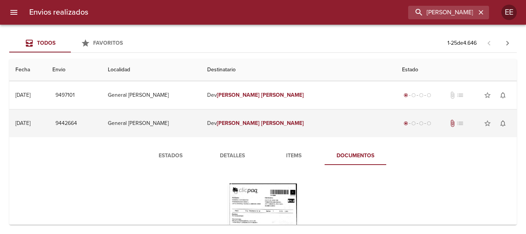
click at [288, 120] on em "Cristian" at bounding box center [282, 123] width 43 height 7
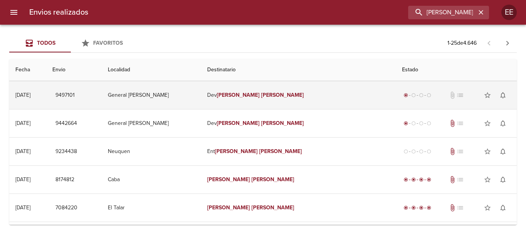
click at [296, 96] on td "Dev Rios Cristian" at bounding box center [298, 95] width 195 height 28
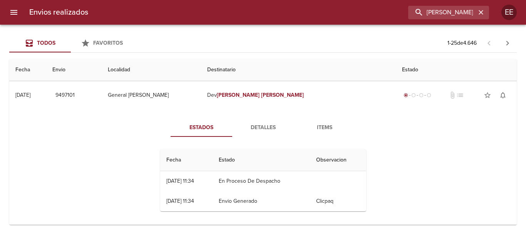
click at [257, 130] on span "Detalles" at bounding box center [263, 128] width 52 height 10
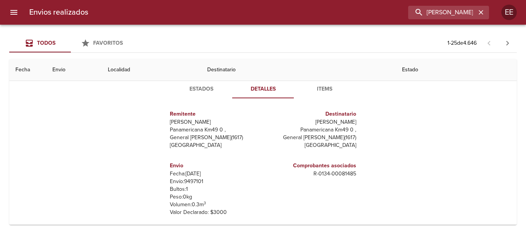
scroll to position [0, 0]
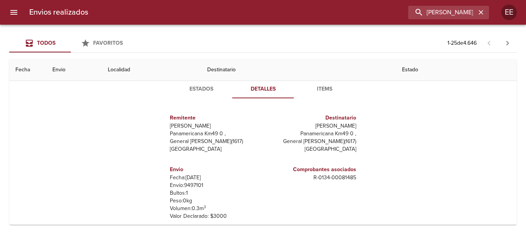
click at [323, 92] on span "Items" at bounding box center [324, 89] width 52 height 10
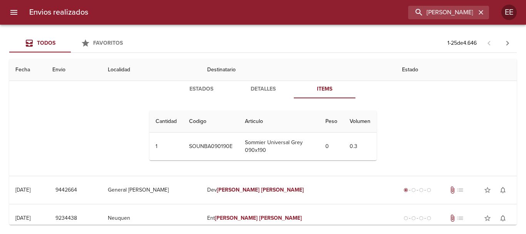
scroll to position [38, 0]
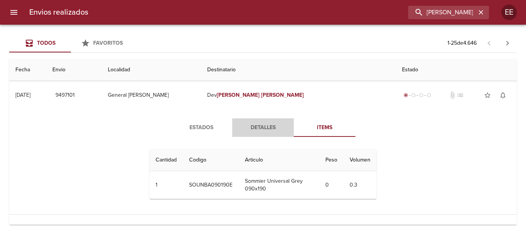
click at [263, 129] on span "Detalles" at bounding box center [263, 128] width 52 height 10
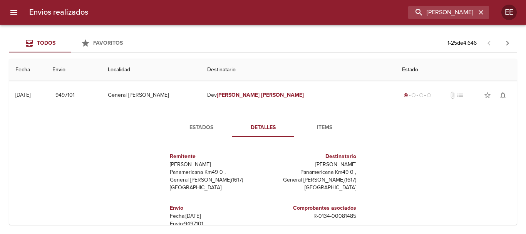
click at [259, 124] on span "Detalles" at bounding box center [263, 128] width 52 height 10
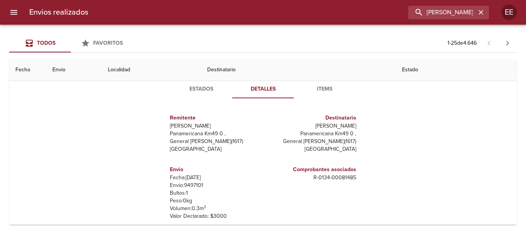
scroll to position [0, 0]
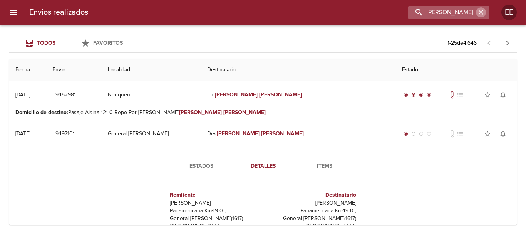
click at [481, 10] on icon "button" at bounding box center [481, 12] width 8 height 8
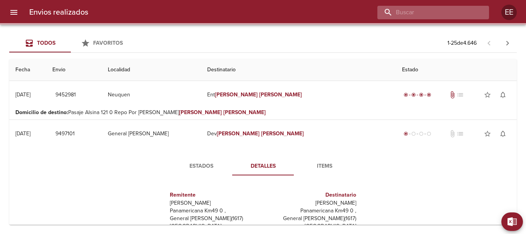
click at [444, 11] on input "buscar" at bounding box center [426, 12] width 99 height 13
paste input "[PERSON_NAME]"
type input "[PERSON_NAME]"
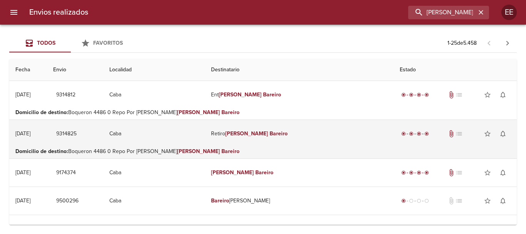
click at [280, 139] on td "Retiro Nicolas Bareiro" at bounding box center [299, 134] width 189 height 28
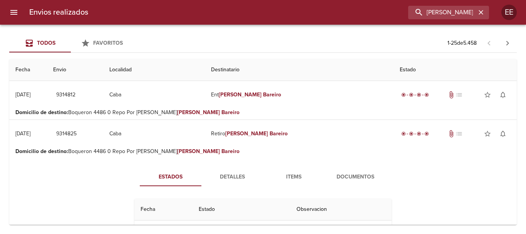
click at [336, 176] on span "Documentos" at bounding box center [355, 177] width 52 height 10
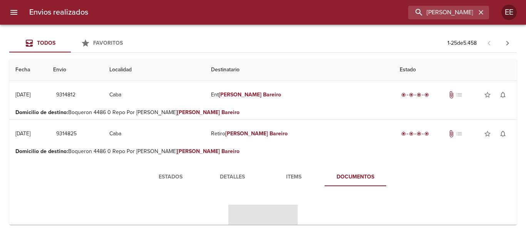
scroll to position [77, 0]
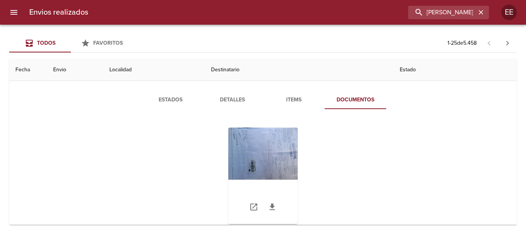
click at [258, 154] on div "Tabla de envíos del cliente" at bounding box center [262, 175] width 69 height 96
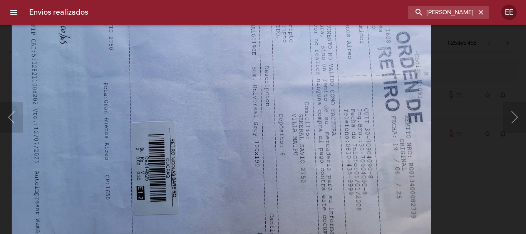
scroll to position [77, 0]
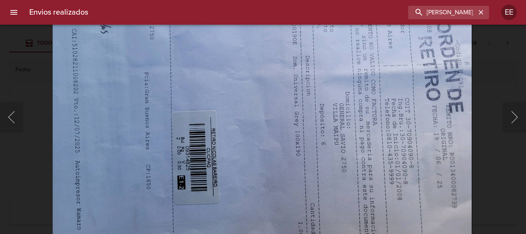
click at [243, 64] on img "Lightbox" at bounding box center [261, 81] width 419 height 315
click at [480, 13] on icon "button" at bounding box center [480, 12] width 5 height 5
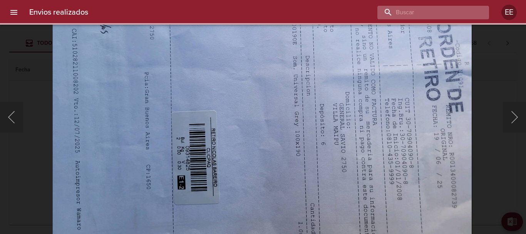
click at [448, 12] on input "buscar" at bounding box center [426, 12] width 99 height 13
paste input "ZELMEISTER [PERSON_NAME]"
type input "ZELMEISTER [PERSON_NAME]"
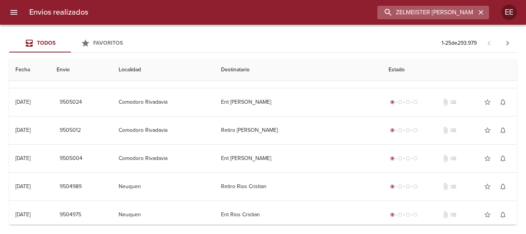
scroll to position [0, 0]
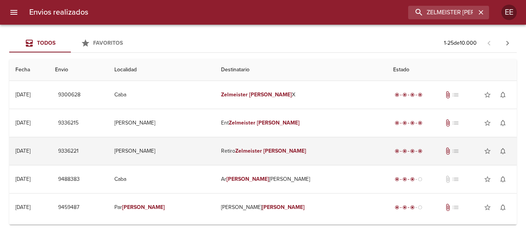
click at [262, 153] on em "Zelmeister" at bounding box center [248, 150] width 27 height 7
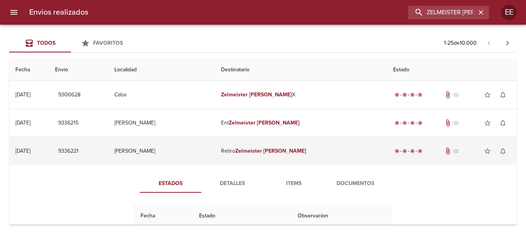
scroll to position [38, 0]
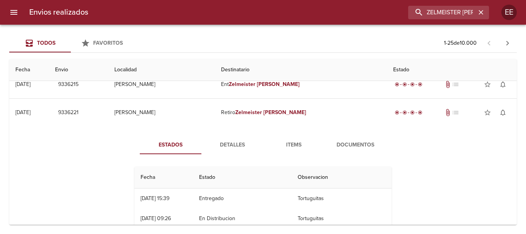
click at [351, 157] on div "Estados Detalles Items Documentos Fecha Estado Observacion 01/07 [DATE] 15:39 E…" at bounding box center [262, 214] width 277 height 159
click at [355, 144] on span "Documentos" at bounding box center [355, 145] width 52 height 10
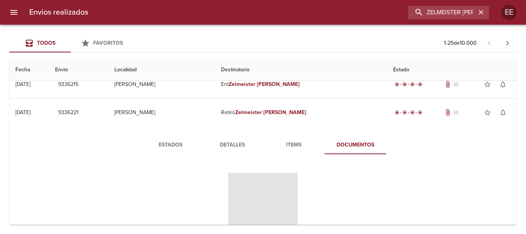
scroll to position [115, 0]
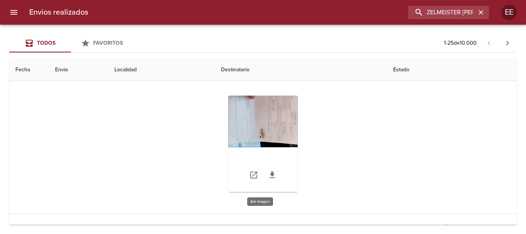
click at [269, 126] on div "Tabla de envíos del cliente" at bounding box center [262, 143] width 69 height 96
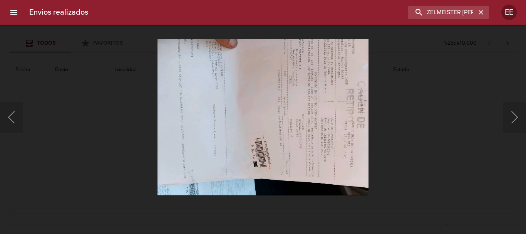
click at [306, 133] on img "Lightbox" at bounding box center [262, 116] width 211 height 157
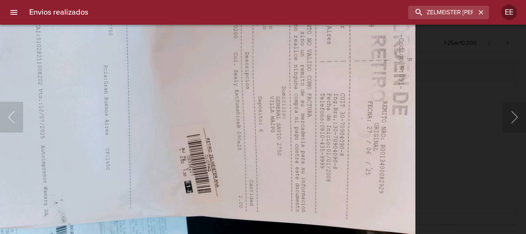
click at [216, 89] on img "Lightbox" at bounding box center [204, 92] width 424 height 315
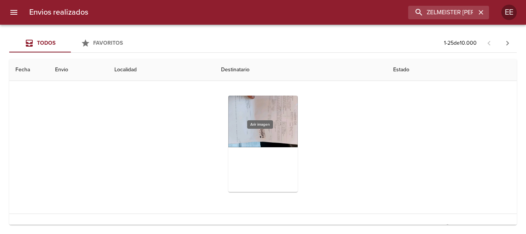
scroll to position [38, 0]
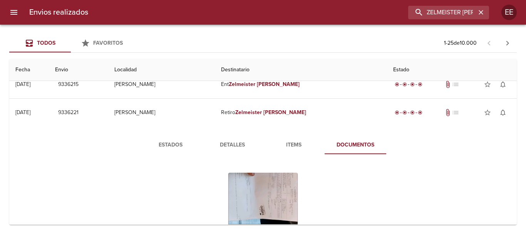
drag, startPoint x: 166, startPoint y: 144, endPoint x: 297, endPoint y: 154, distance: 131.3
click at [167, 145] on span "Estados" at bounding box center [170, 145] width 52 height 10
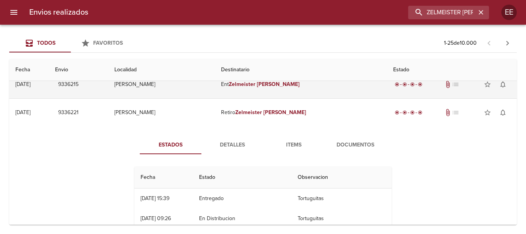
click at [255, 87] on em "Zelmeister" at bounding box center [242, 84] width 27 height 7
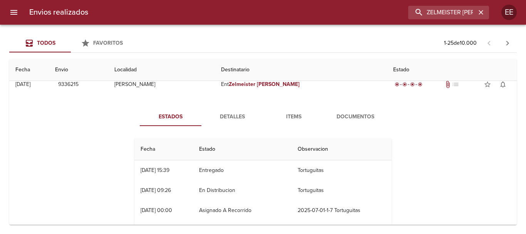
click at [290, 117] on span "Items" at bounding box center [293, 117] width 52 height 10
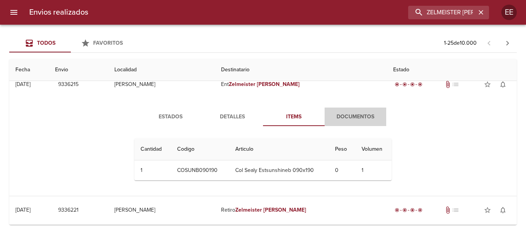
click at [365, 123] on button "Documentos" at bounding box center [355, 116] width 62 height 18
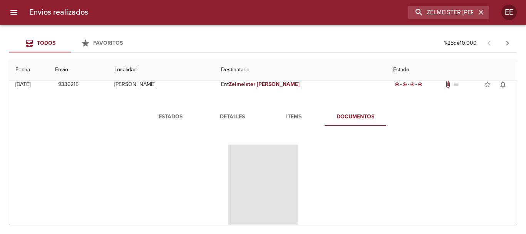
scroll to position [77, 0]
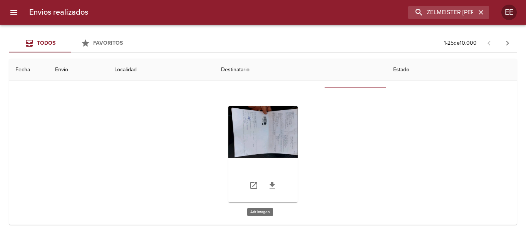
click at [228, 130] on div "Tabla de envíos del cliente" at bounding box center [262, 154] width 69 height 96
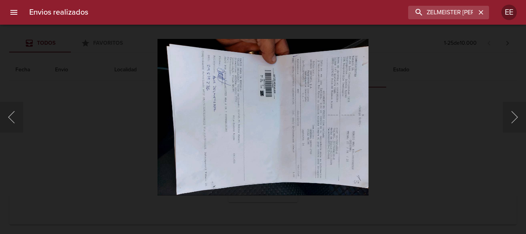
click at [236, 129] on img "Lightbox" at bounding box center [262, 116] width 211 height 157
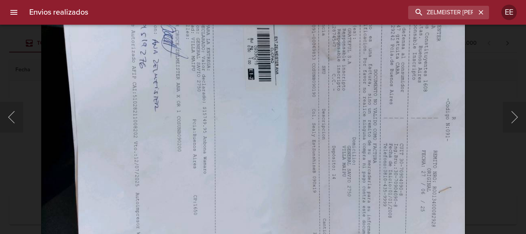
click at [167, 95] on img "Lightbox" at bounding box center [253, 122] width 424 height 315
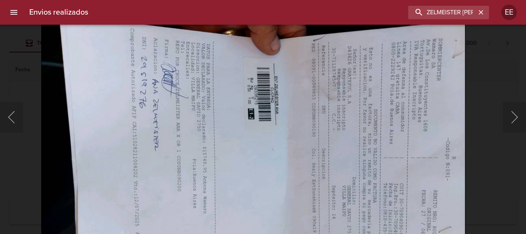
click at [310, 170] on img "Lightbox" at bounding box center [253, 161] width 424 height 315
